Goal: Information Seeking & Learning: Learn about a topic

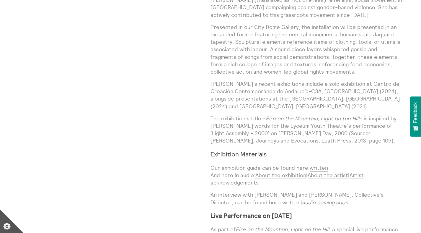
scroll to position [625, 0]
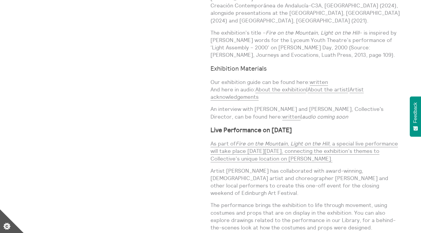
click at [276, 140] on p "As part of Fire on the Mountain, Light on the Hill , a special live performance…" at bounding box center [307, 151] width 192 height 22
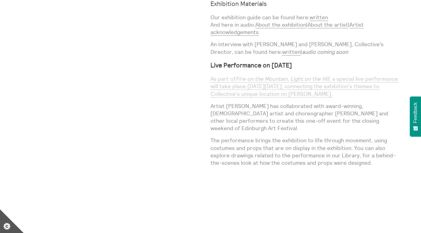
scroll to position [689, 0]
click at [247, 77] on link "As part of Fire on the Mountain, Light on the Hill , a special live performance…" at bounding box center [304, 87] width 187 height 22
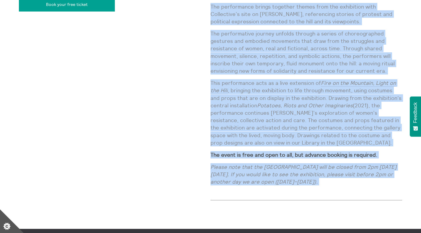
scroll to position [575, 0]
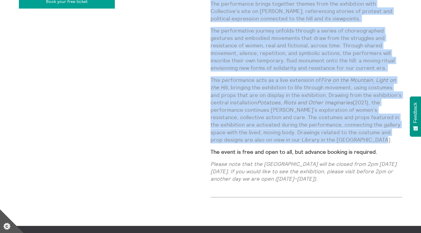
drag, startPoint x: 211, startPoint y: 39, endPoint x: 389, endPoint y: 131, distance: 200.2
click at [389, 131] on div "A special live performance by Mercedes Azpilicueta, inspired by stories of fema…" at bounding box center [307, 47] width 192 height 279
copy div "A special live performance by Mercedes Azpilicueta, inspired by stories of fema…"
